Goal: Understand process/instructions: Learn about a topic

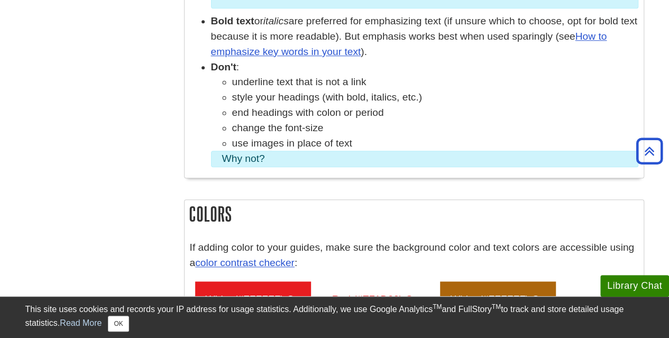
scroll to position [582, 0]
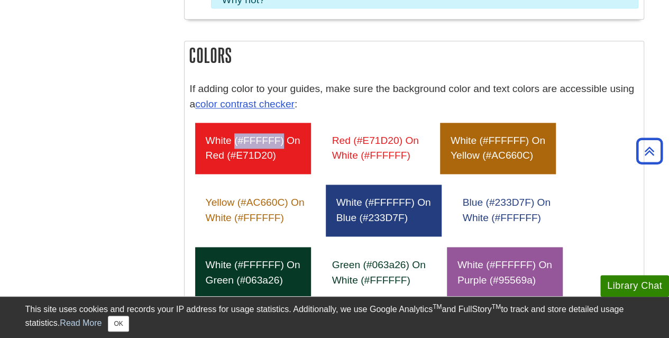
drag, startPoint x: 234, startPoint y: 138, endPoint x: 283, endPoint y: 140, distance: 48.7
click at [283, 140] on div "white (#FFFFFF) on red (#E71D20)" at bounding box center [253, 149] width 116 height 52
click at [284, 140] on div "white (#FFFFFF) on red (#E71D20)" at bounding box center [253, 149] width 116 height 52
drag, startPoint x: 284, startPoint y: 140, endPoint x: 232, endPoint y: 140, distance: 52.4
click at [232, 140] on div "white (#FFFFFF) on red (#E71D20)" at bounding box center [253, 149] width 116 height 52
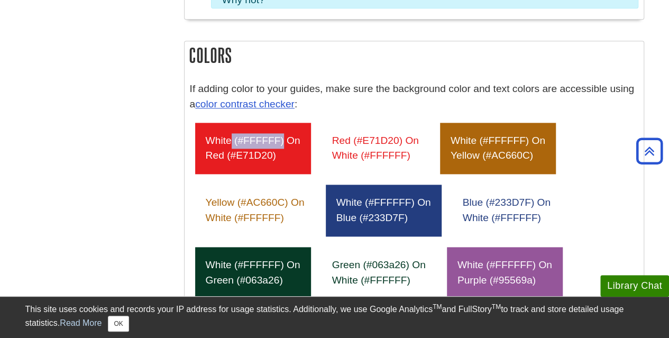
click at [282, 138] on div "white (#FFFFFF) on red (#E71D20)" at bounding box center [253, 149] width 116 height 52
drag, startPoint x: 285, startPoint y: 141, endPoint x: 233, endPoint y: 141, distance: 51.9
click at [233, 141] on div "white (#FFFFFF) on red (#E71D20)" at bounding box center [253, 149] width 116 height 52
copy div "(#FFFFFF)"
drag, startPoint x: 123, startPoint y: 325, endPoint x: 123, endPoint y: 317, distance: 7.9
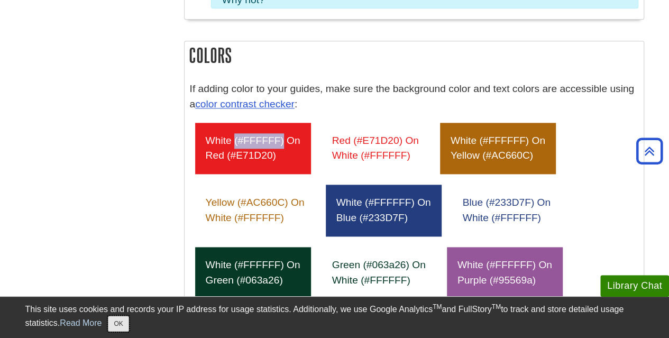
click at [123, 325] on button "OK" at bounding box center [118, 324] width 21 height 16
